Goal: Task Accomplishment & Management: Complete application form

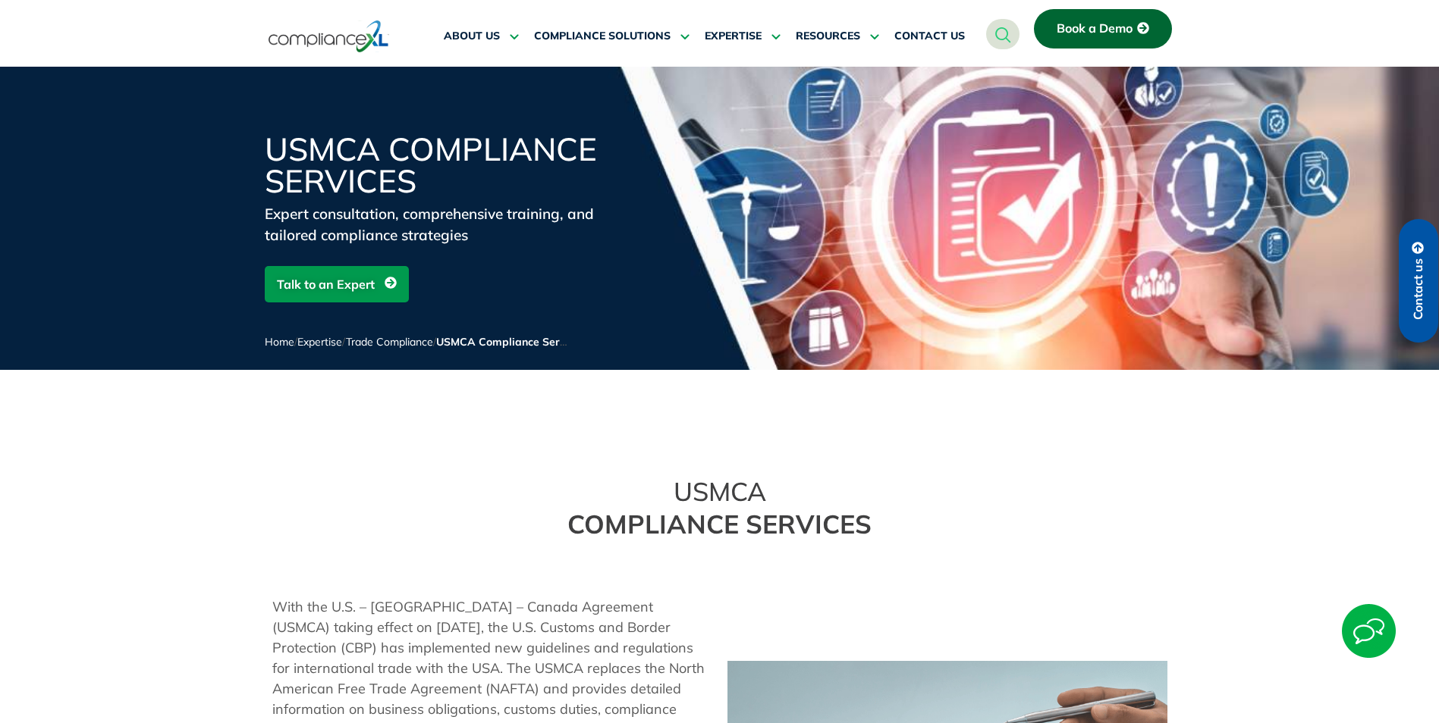
click at [1096, 29] on span "Book a Demo" at bounding box center [1094, 29] width 76 height 14
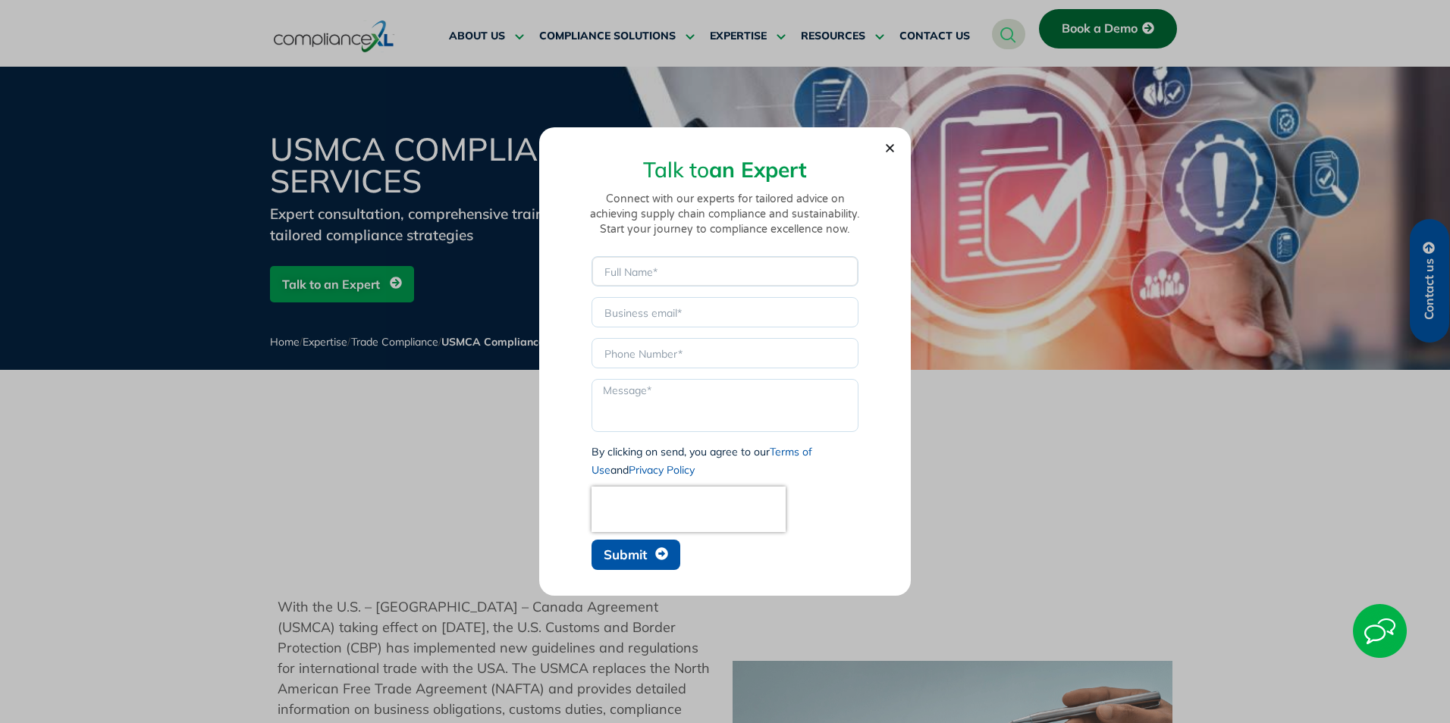
click at [690, 271] on input "Name" at bounding box center [725, 271] width 267 height 30
type input "[PERSON_NAME]"
type input "[PERSON_NAME][EMAIL_ADDRESS][DOMAIN_NAME]"
type input "[PHONE_NUMBER]"
type textarea "H"
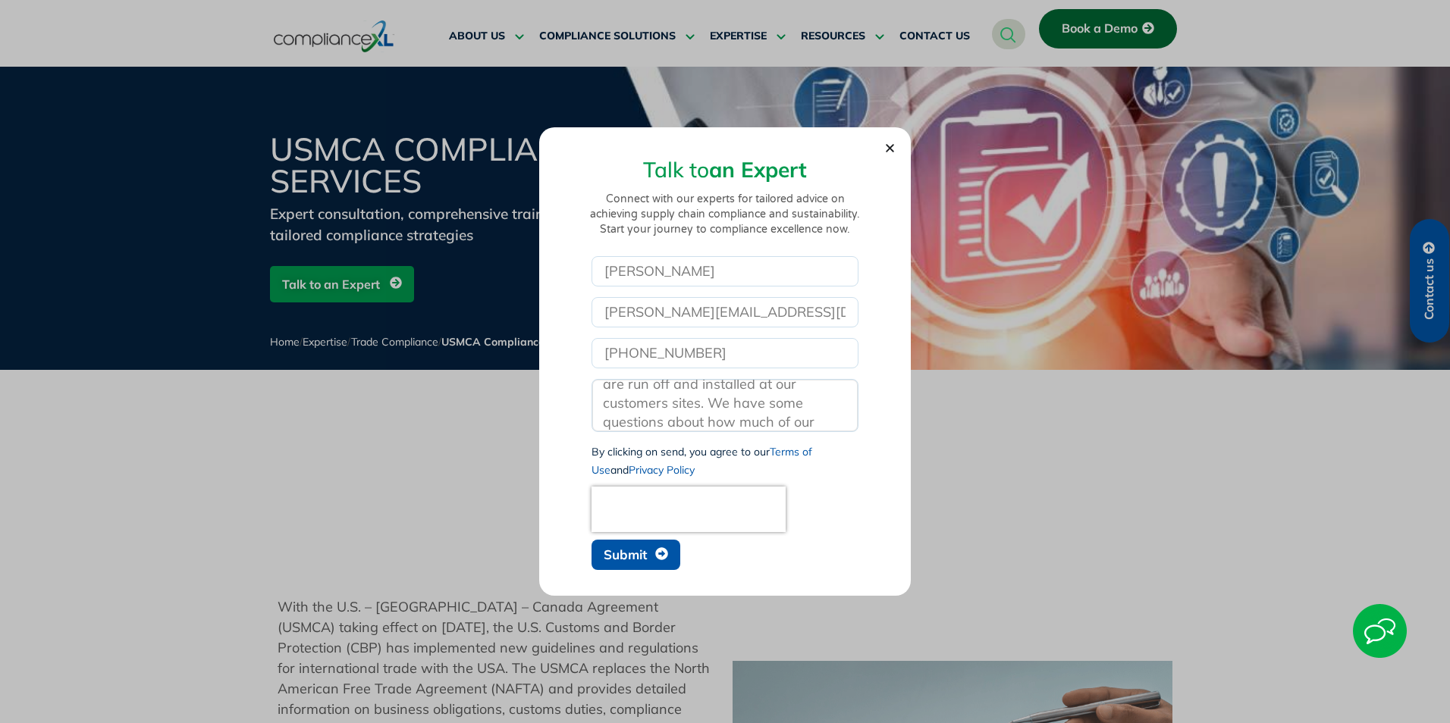
scroll to position [353, 0]
click at [810, 423] on textarea "To Whom It May Concern: We are currently running an automotive tooling business…" at bounding box center [725, 405] width 267 height 53
click at [805, 426] on textarea "To Whom It May Concern: We are currently running an automotive tooling business…" at bounding box center [725, 405] width 267 height 53
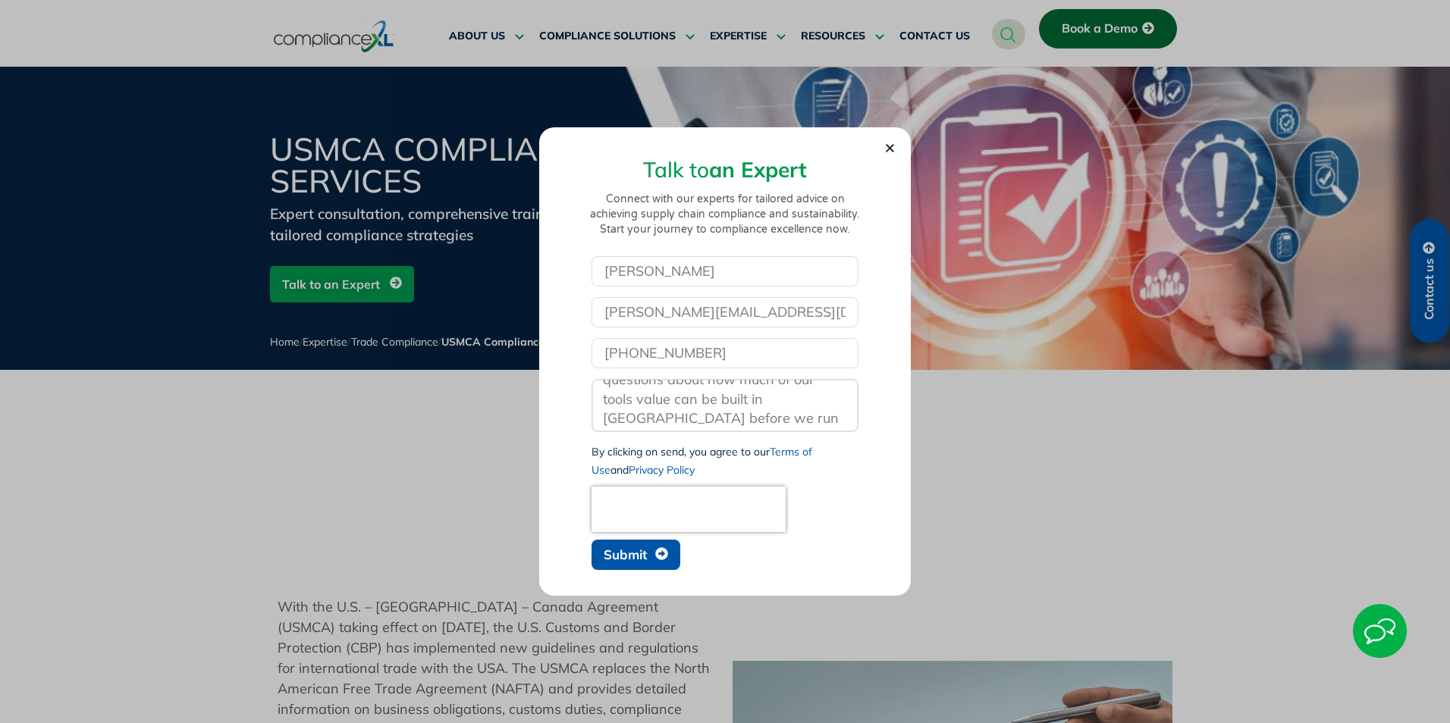
click at [818, 414] on textarea "To Whom It May Concern: We are currently running an automotive tooling business…" at bounding box center [725, 405] width 267 height 53
click at [789, 425] on textarea "To Whom It May Concern: We are currently running an automotive tooling business…" at bounding box center [725, 405] width 267 height 53
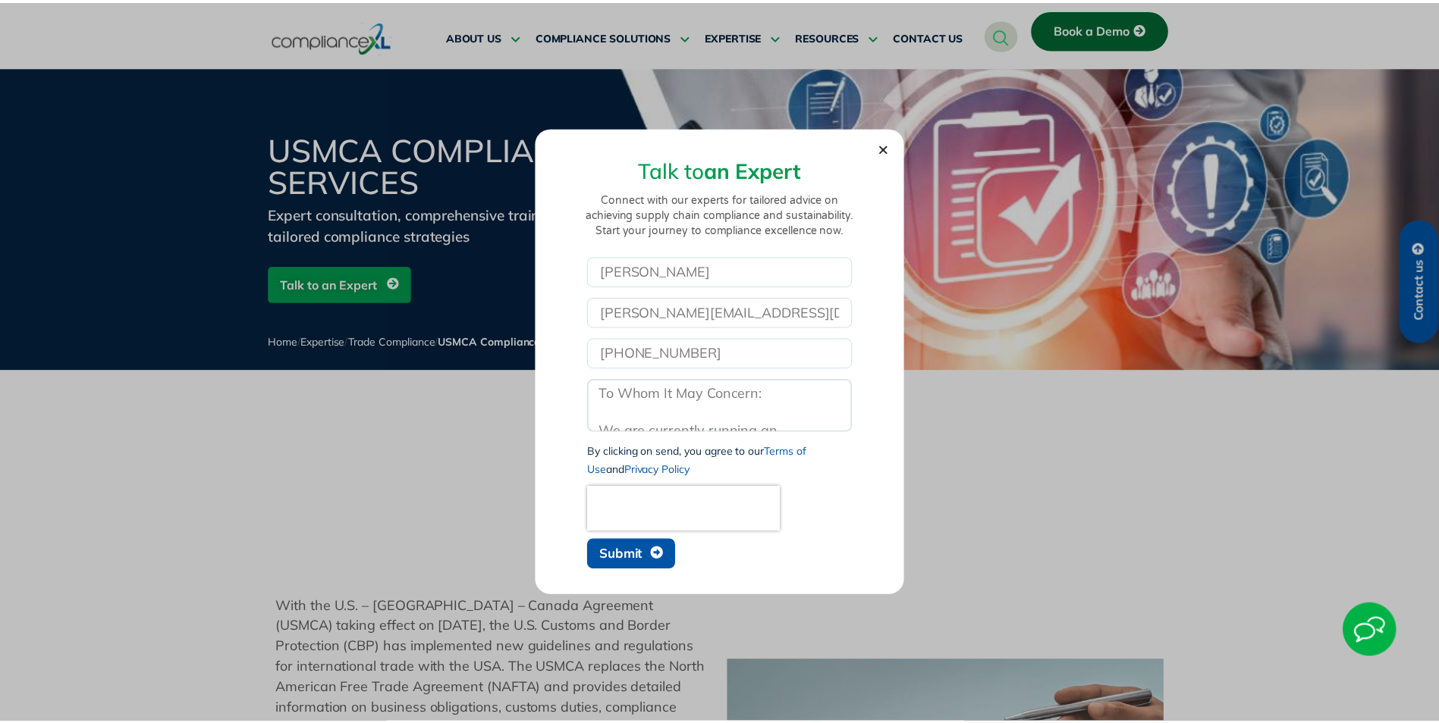
scroll to position [152, 0]
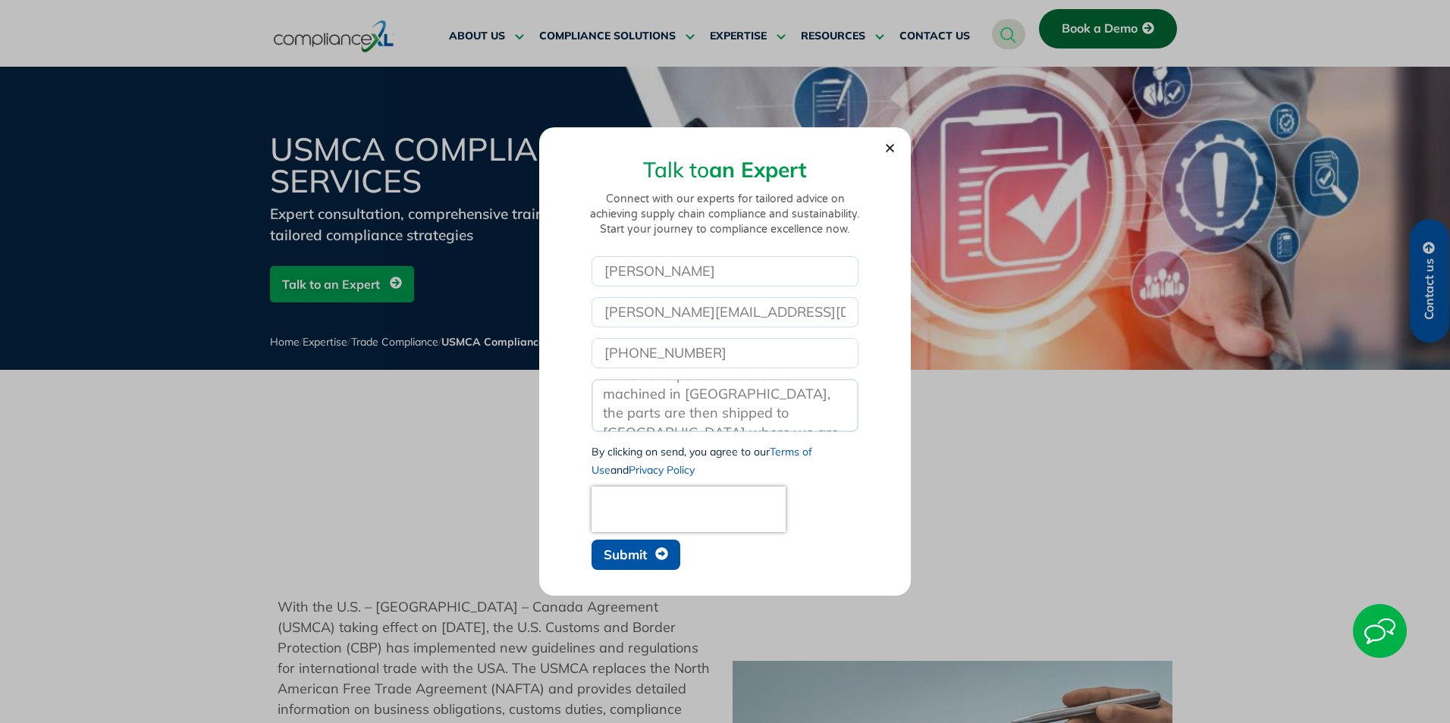
type textarea "To Whom It May Concern: We are currently running an automotive tooling business…"
click at [894, 149] on icon "Close" at bounding box center [889, 148] width 11 height 11
